Goal: Obtain resource: Obtain resource

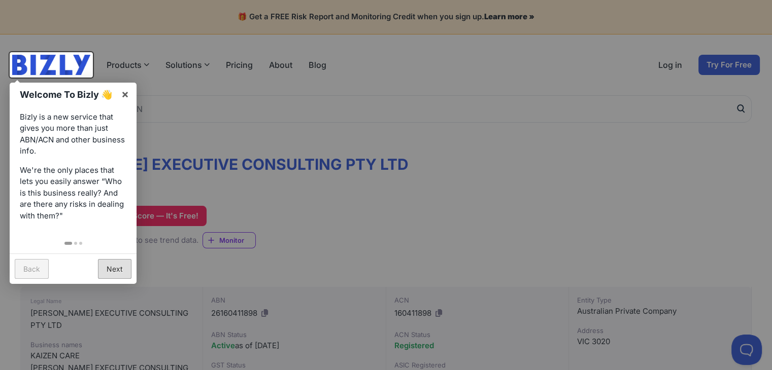
click at [113, 277] on link "Next" at bounding box center [114, 269] width 33 height 20
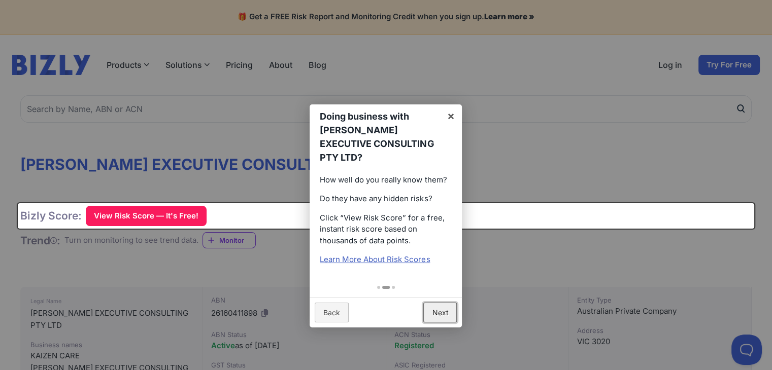
click at [442, 307] on link "Next" at bounding box center [439, 313] width 33 height 20
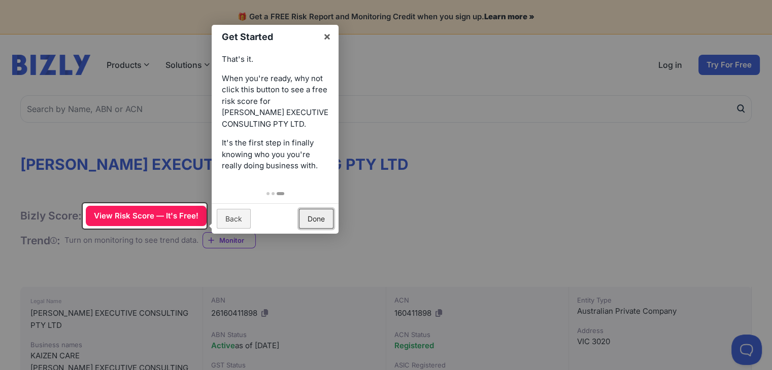
click at [319, 222] on link "Done" at bounding box center [316, 219] width 35 height 20
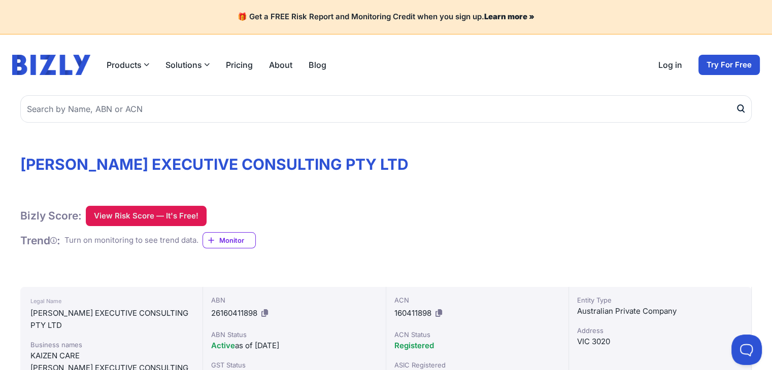
click at [179, 220] on button "View Risk Score — It's Free!" at bounding box center [146, 216] width 121 height 20
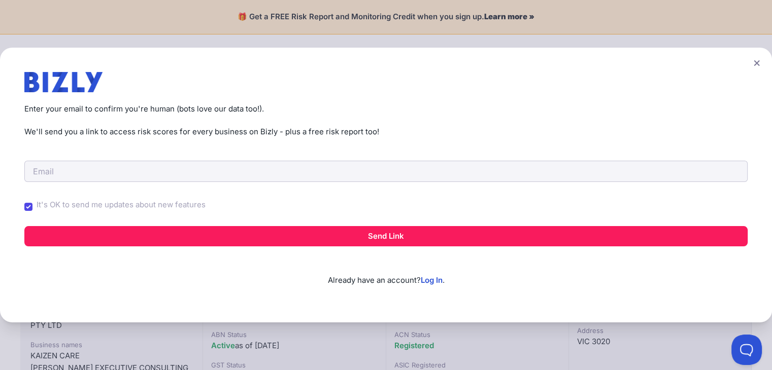
click at [760, 63] on icon at bounding box center [757, 63] width 6 height 7
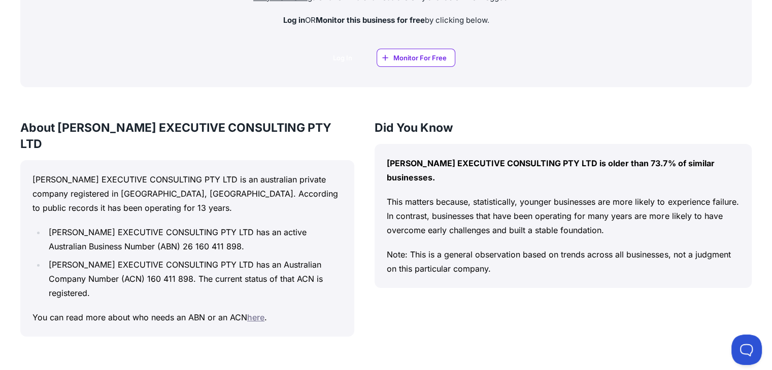
scroll to position [797, 0]
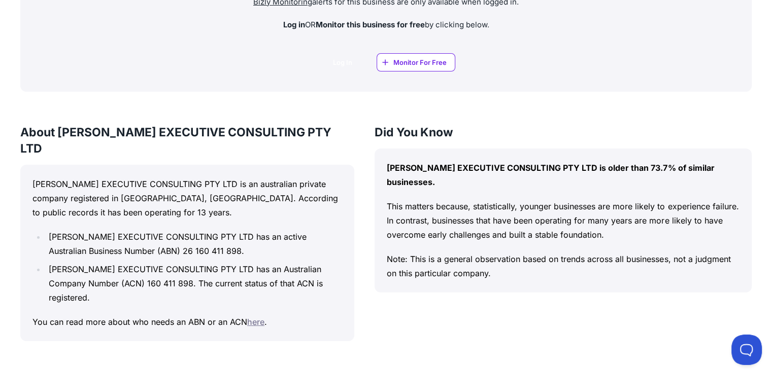
click at [431, 63] on span "Monitor For Free" at bounding box center [419, 62] width 53 height 10
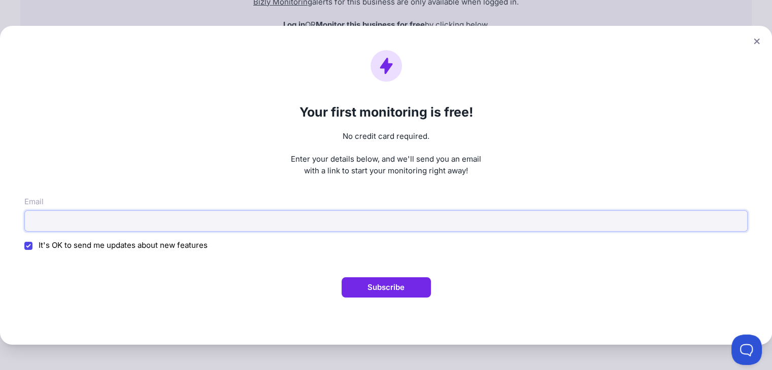
click at [348, 220] on input "Email" at bounding box center [385, 221] width 723 height 21
type input "س"
type input "shahygamal@gmail.com"
click at [395, 282] on button "Subscribe" at bounding box center [385, 288] width 89 height 20
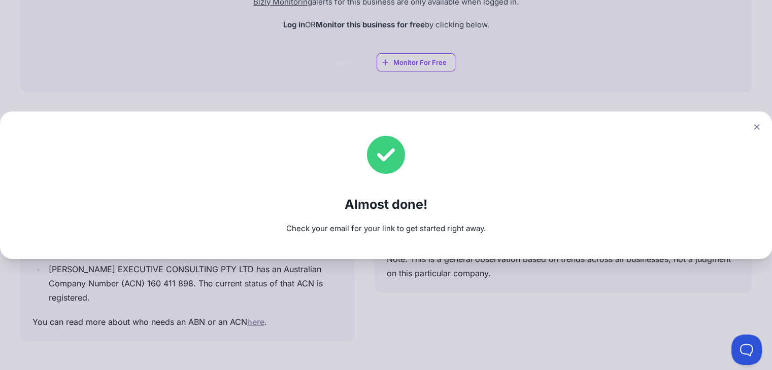
click at [764, 130] on button at bounding box center [756, 127] width 14 height 15
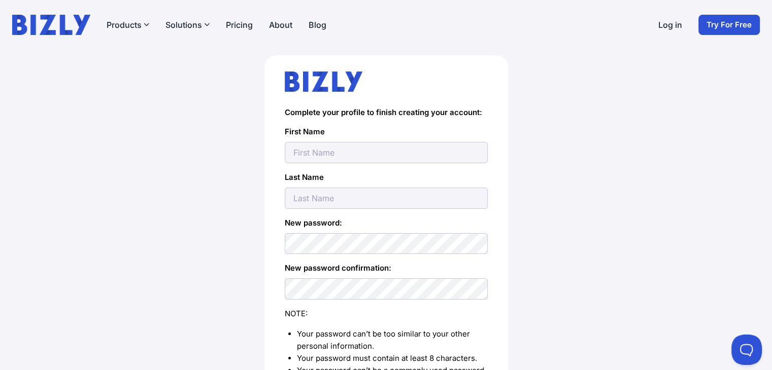
scroll to position [38, 0]
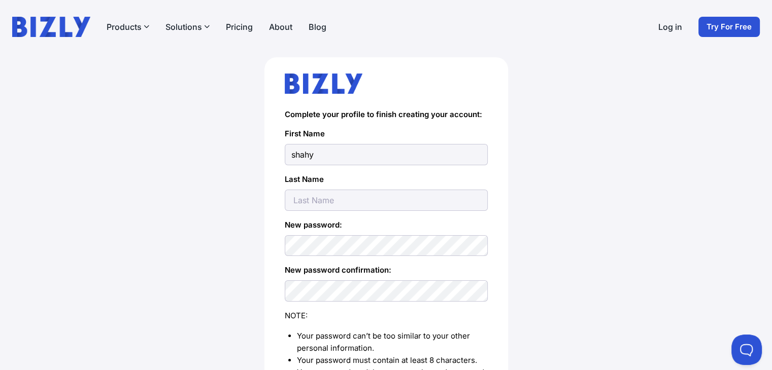
type input "shahy"
type input "[PERSON_NAME]"
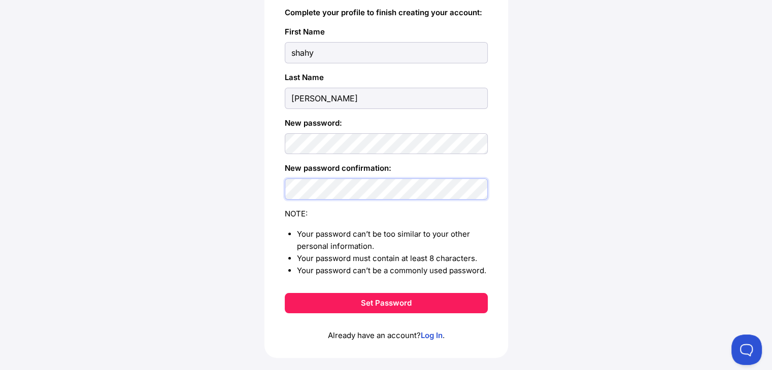
scroll to position [140, 0]
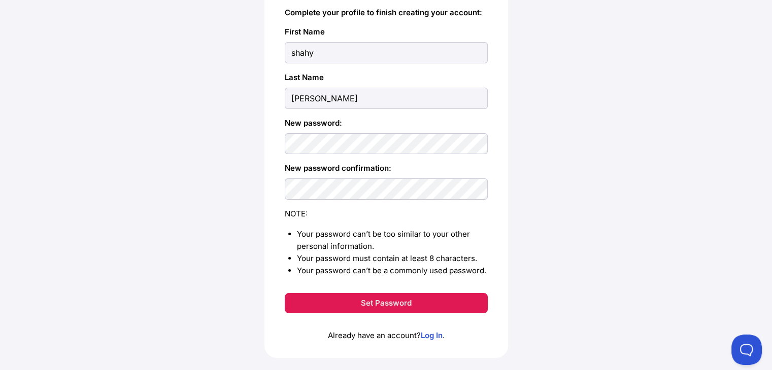
click at [371, 302] on button "Set Password" at bounding box center [386, 303] width 203 height 20
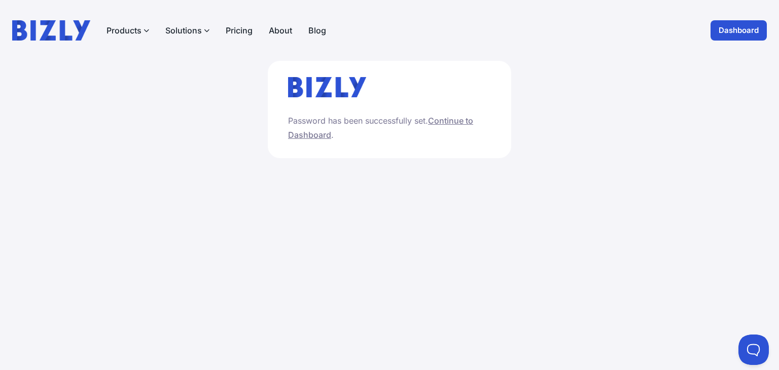
click at [457, 122] on link "Continue to Dashboard" at bounding box center [380, 128] width 185 height 24
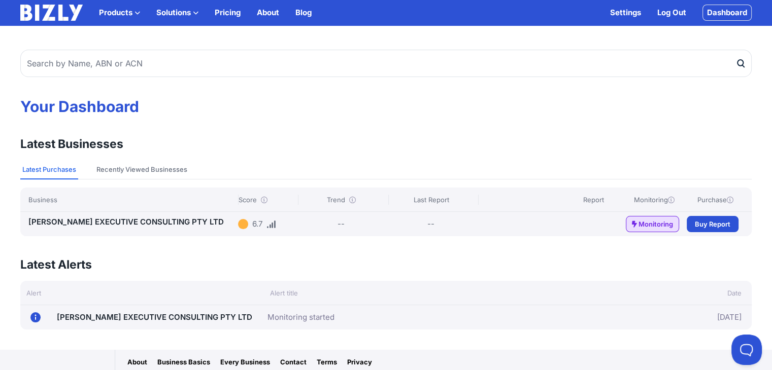
click at [645, 221] on span "Monitoring" at bounding box center [655, 224] width 35 height 10
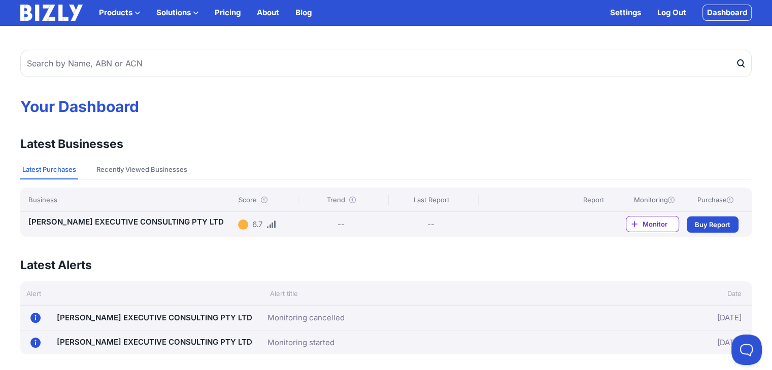
click at [645, 221] on span "Monitor" at bounding box center [660, 224] width 36 height 10
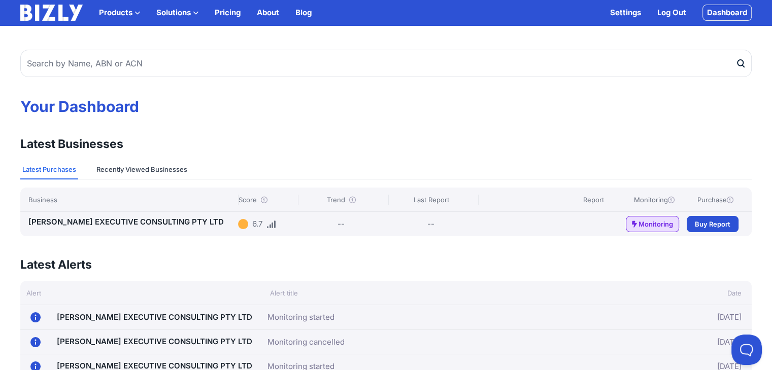
click at [168, 171] on button "Recently Viewed Businesses" at bounding box center [141, 169] width 95 height 19
click at [49, 165] on button "Latest Purchases" at bounding box center [49, 169] width 58 height 19
